Goal: Purchase product/service

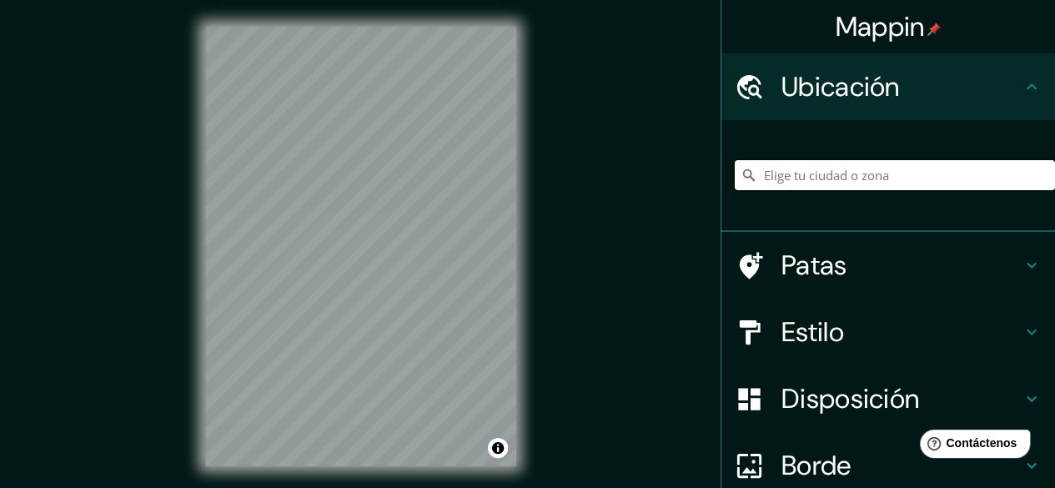
click at [847, 178] on input "Elige tu ciudad o zona" at bounding box center [895, 175] width 320 height 30
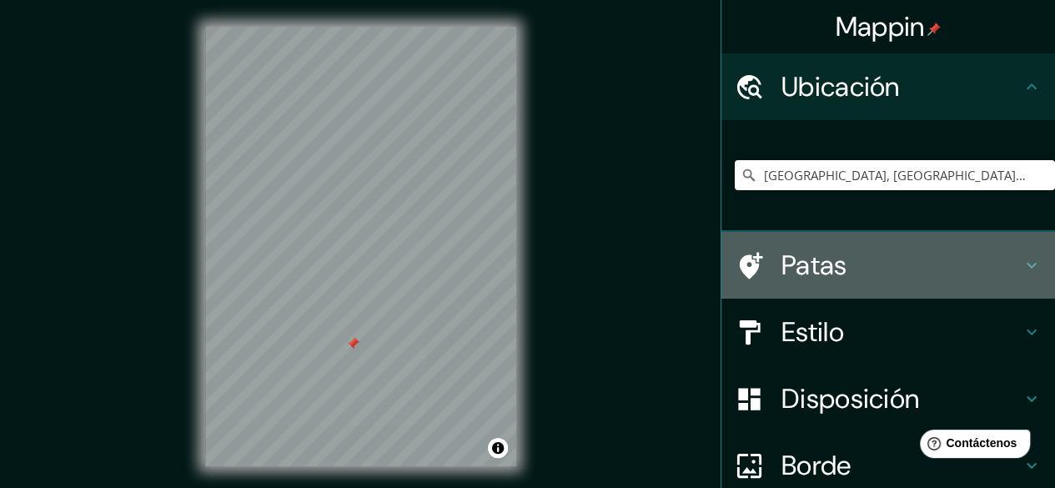
click at [1022, 261] on icon at bounding box center [1032, 265] width 20 height 20
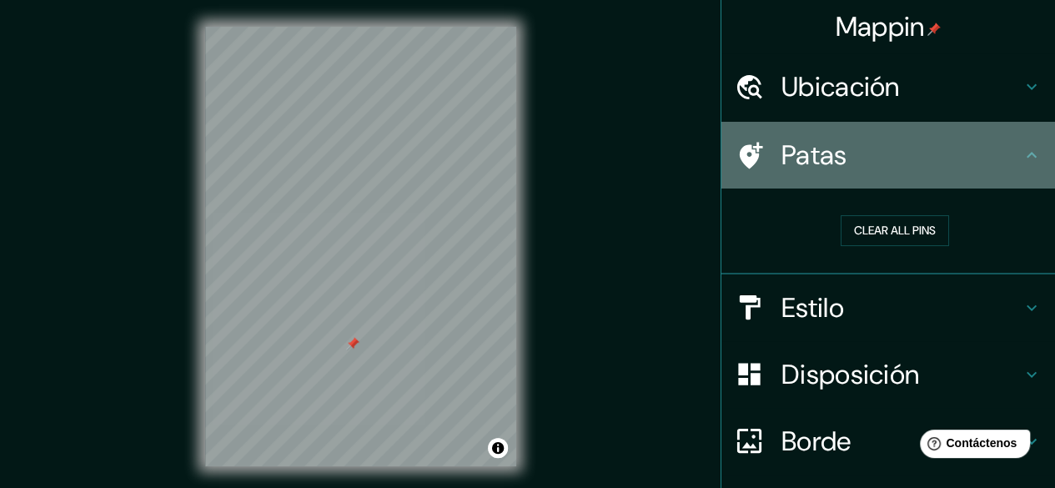
click at [1025, 149] on icon at bounding box center [1032, 155] width 20 height 20
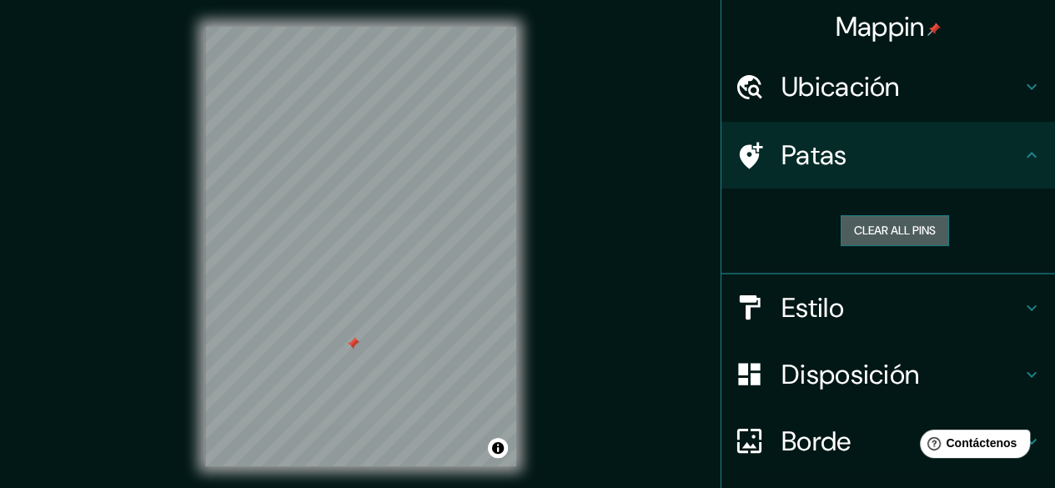
click at [843, 227] on button "Clear all pins" at bounding box center [895, 230] width 108 height 31
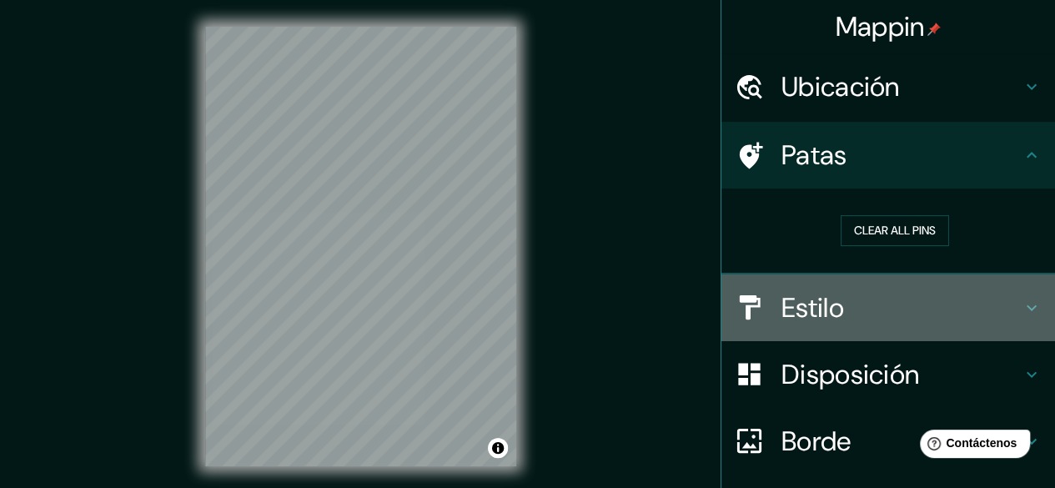
click at [927, 321] on h4 "Estilo" at bounding box center [901, 307] width 240 height 33
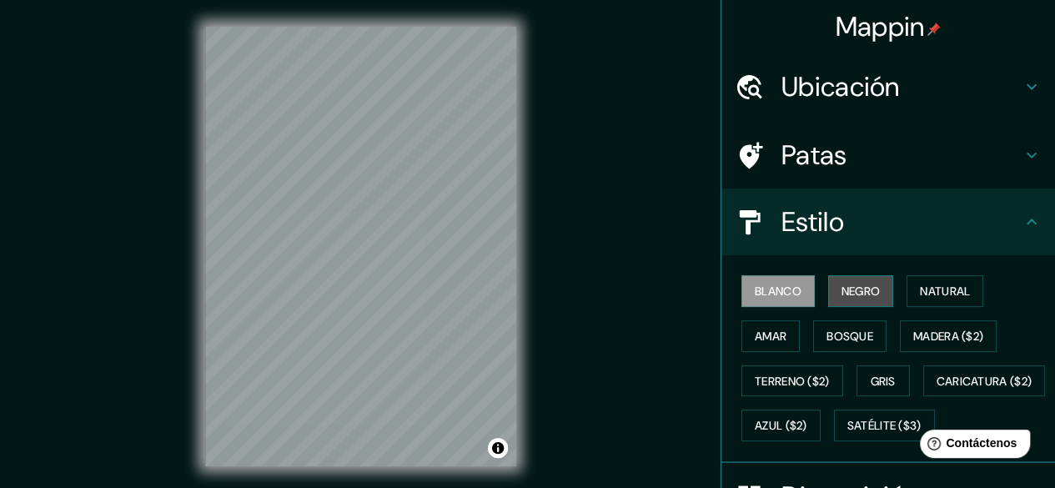
click at [862, 293] on font "Negro" at bounding box center [860, 291] width 39 height 15
click at [791, 284] on button "Blanco" at bounding box center [777, 291] width 73 height 32
click at [921, 294] on font "Natural" at bounding box center [945, 291] width 50 height 15
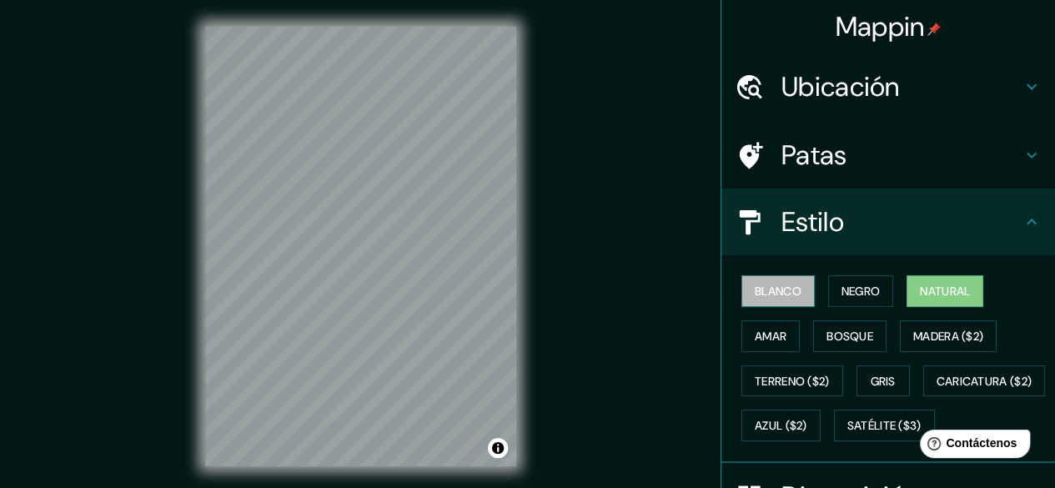
click at [766, 294] on font "Blanco" at bounding box center [778, 291] width 47 height 15
click at [920, 291] on font "Natural" at bounding box center [945, 291] width 50 height 15
click at [755, 335] on font "Amar" at bounding box center [771, 336] width 32 height 15
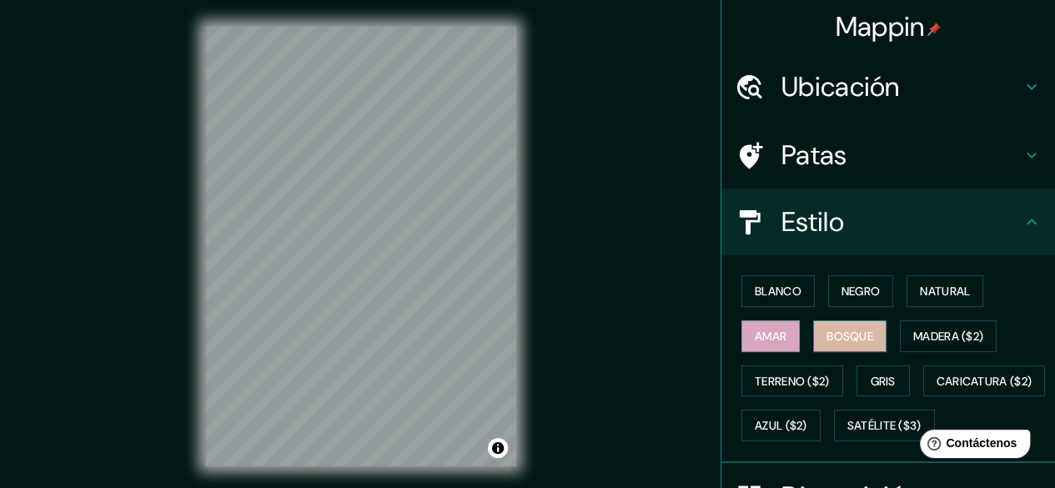
click at [832, 339] on font "Bosque" at bounding box center [849, 336] width 47 height 15
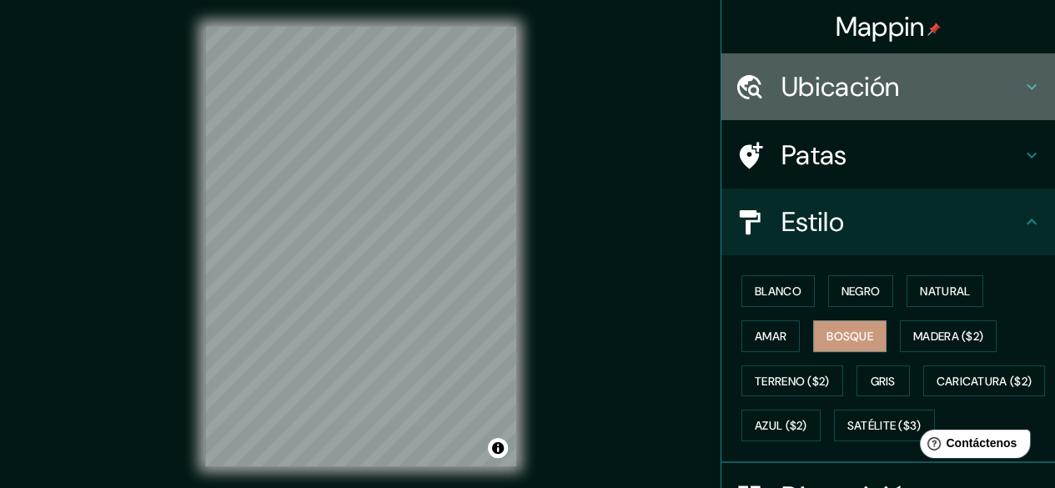
click at [902, 89] on h4 "Ubicación" at bounding box center [901, 86] width 240 height 33
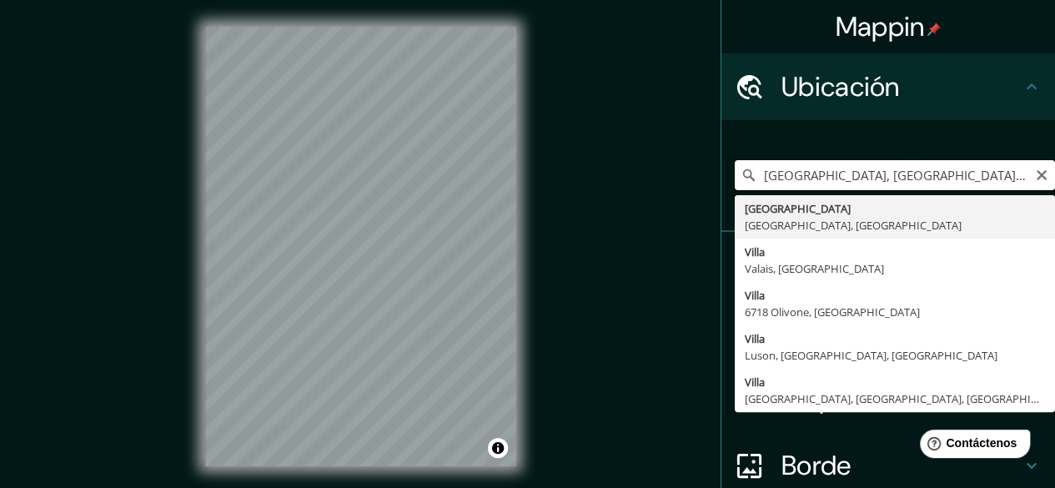
click at [771, 169] on input "[GEOGRAPHIC_DATA], [GEOGRAPHIC_DATA], [GEOGRAPHIC_DATA]" at bounding box center [895, 175] width 320 height 30
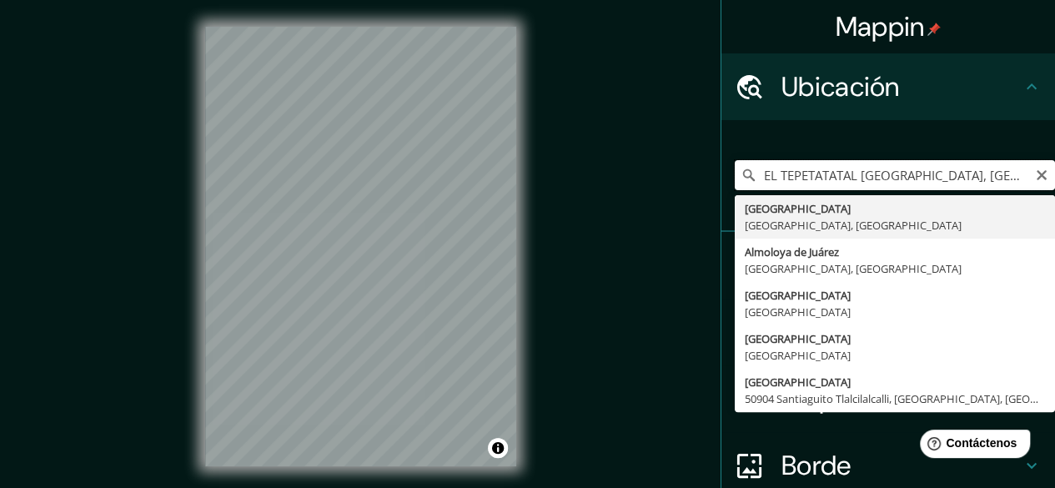
click at [844, 173] on input "EL TEPETATATAL [GEOGRAPHIC_DATA], [GEOGRAPHIC_DATA], [GEOGRAPHIC_DATA]" at bounding box center [895, 175] width 320 height 30
click at [846, 171] on input "EL TEPETATATA LVilla de [GEOGRAPHIC_DATA], [GEOGRAPHIC_DATA], [GEOGRAPHIC_DATA]" at bounding box center [895, 175] width 320 height 30
drag, startPoint x: 846, startPoint y: 171, endPoint x: 869, endPoint y: 171, distance: 23.3
click at [869, 171] on input "EL TEPETATATA LVilla de [GEOGRAPHIC_DATA], [GEOGRAPHIC_DATA], [GEOGRAPHIC_DATA]" at bounding box center [895, 175] width 320 height 30
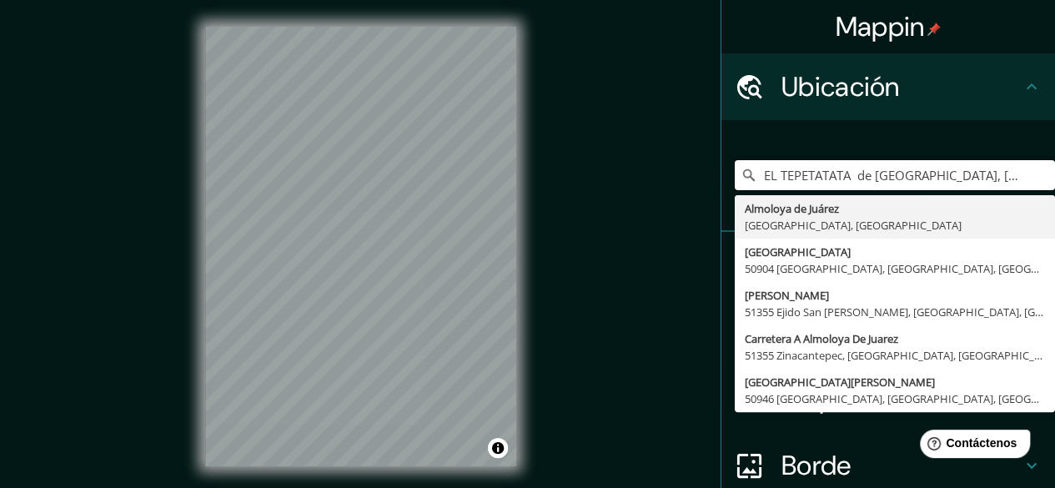
drag, startPoint x: 843, startPoint y: 173, endPoint x: 709, endPoint y: 163, distance: 134.7
click at [721, 163] on div "EL TEPETATATA de [GEOGRAPHIC_DATA], [GEOGRAPHIC_DATA], [GEOGRAPHIC_DATA] [GEOGR…" at bounding box center [888, 176] width 334 height 112
type input "EL TEPETATATA de [GEOGRAPHIC_DATA], [GEOGRAPHIC_DATA], [GEOGRAPHIC_DATA]"
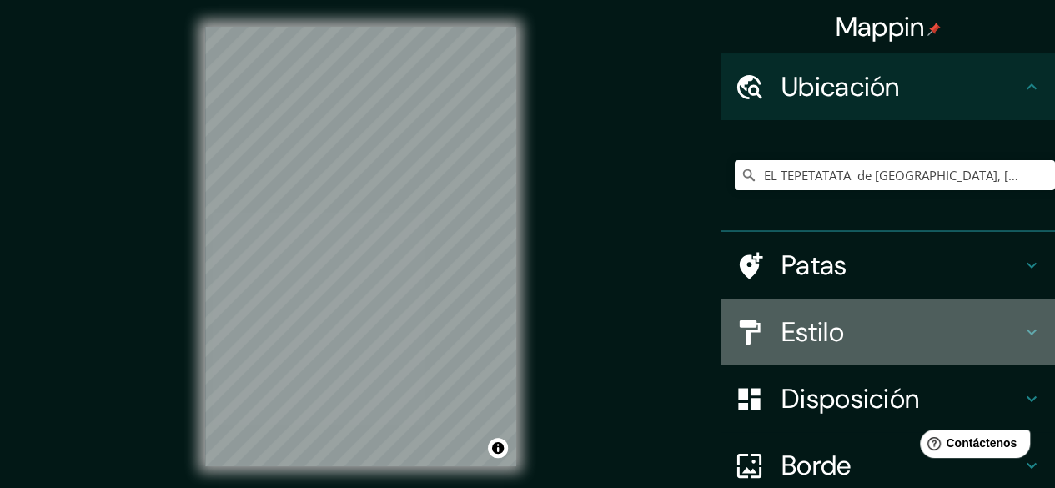
click at [851, 334] on h4 "Estilo" at bounding box center [901, 331] width 240 height 33
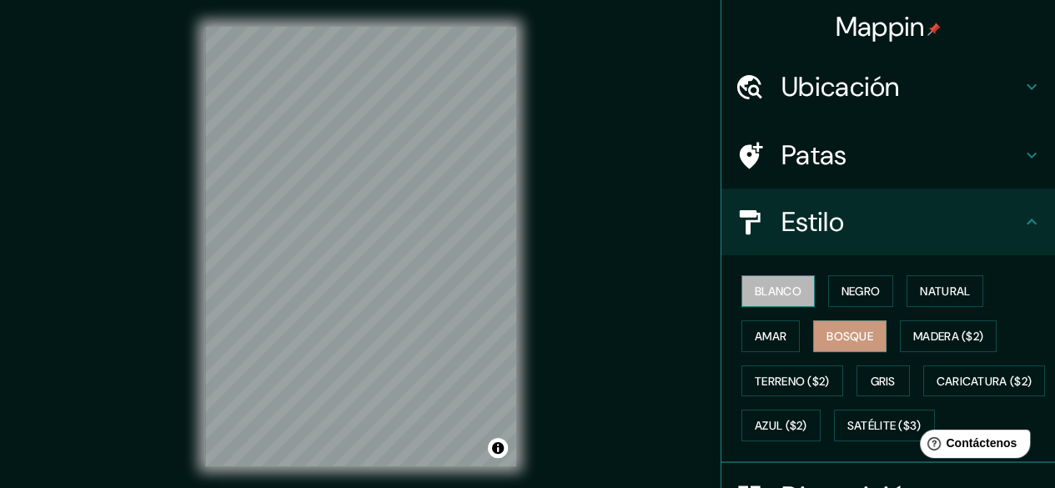
click at [777, 299] on font "Blanco" at bounding box center [778, 291] width 47 height 22
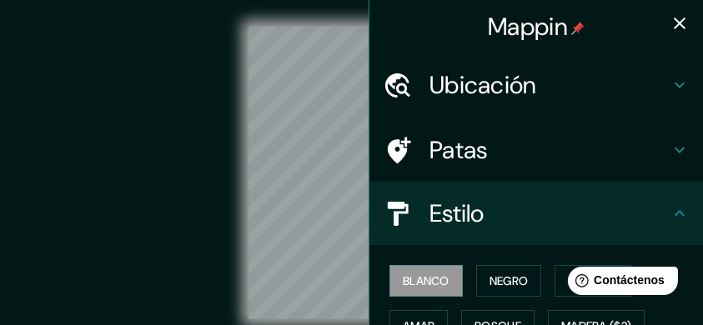
drag, startPoint x: 1044, startPoint y: 0, endPoint x: 77, endPoint y: 251, distance: 999.3
click at [77, 251] on div "© Mapbox © OpenStreetMap Improve this map" at bounding box center [351, 173] width 633 height 293
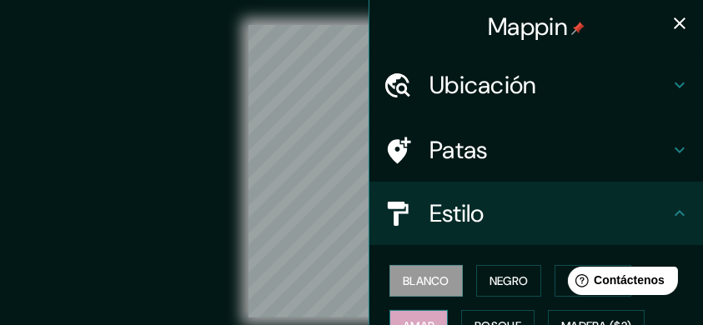
drag, startPoint x: 339, startPoint y: 322, endPoint x: 387, endPoint y: 311, distance: 48.8
click at [387, 311] on div "Mappin Ubicación EL TEPETATATA de [GEOGRAPHIC_DATA], [GEOGRAPHIC_DATA], [GEOGRA…" at bounding box center [351, 184] width 703 height 373
click at [674, 27] on icon "button" at bounding box center [680, 23] width 20 height 20
